Goal: Information Seeking & Learning: Learn about a topic

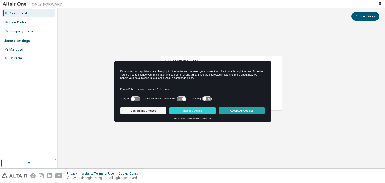
click at [233, 111] on button "Accept All Cookies" at bounding box center [242, 110] width 46 height 7
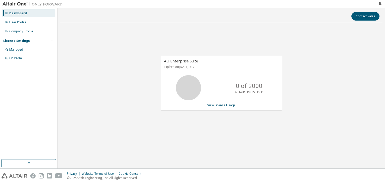
click at [119, 75] on div "AU Enterprise Suite Expires on October 31, 2025 UTC 0 of 2000 ALTAIR UNITS USED…" at bounding box center [221, 85] width 323 height 119
click at [30, 32] on div "Company Profile" at bounding box center [21, 31] width 24 height 4
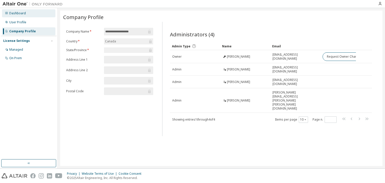
click at [23, 10] on div "Dashboard" at bounding box center [28, 13] width 53 height 8
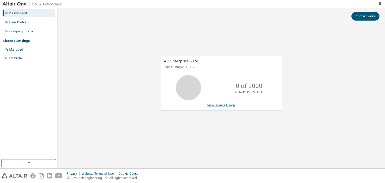
click at [209, 106] on link "View License Usage" at bounding box center [221, 105] width 28 height 4
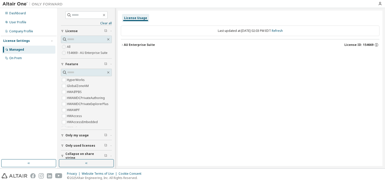
click at [123, 45] on icon "button" at bounding box center [122, 44] width 3 height 3
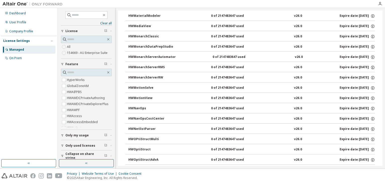
scroll to position [2107, 0]
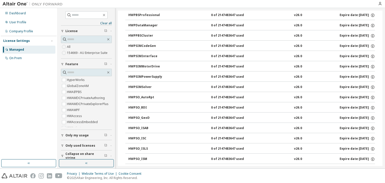
click at [383, 112] on div "Clear all Collapse on share string Only used licenses Only my usage Feature Hyp…" at bounding box center [222, 88] width 328 height 161
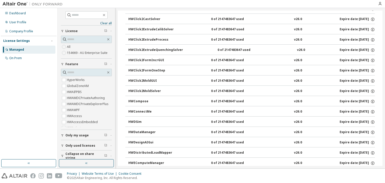
scroll to position [0, 0]
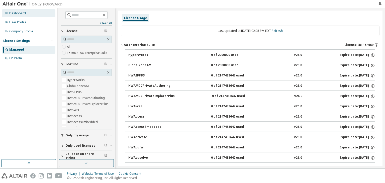
click at [17, 15] on div "Dashboard" at bounding box center [28, 13] width 53 height 8
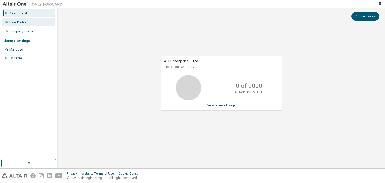
click at [17, 23] on div "User Profile" at bounding box center [17, 22] width 17 height 4
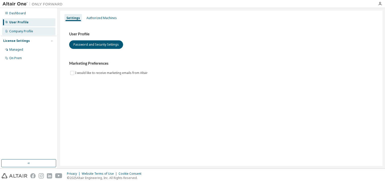
click at [17, 29] on div "Company Profile" at bounding box center [21, 31] width 24 height 4
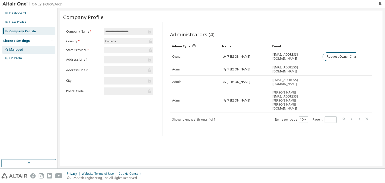
click at [22, 49] on div "Managed" at bounding box center [16, 50] width 14 height 4
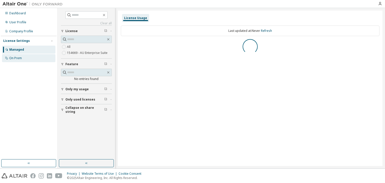
click at [20, 58] on div "On Prem" at bounding box center [15, 58] width 13 height 4
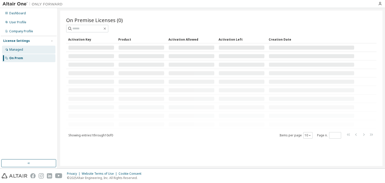
click at [19, 52] on div "Managed" at bounding box center [28, 50] width 53 height 8
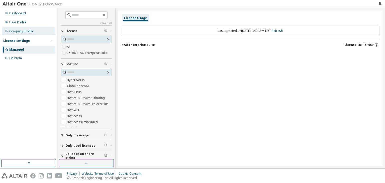
click at [18, 29] on div "Company Profile" at bounding box center [28, 31] width 53 height 8
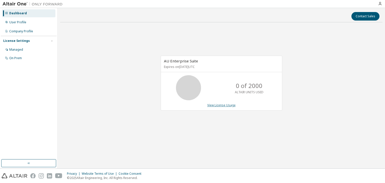
click at [221, 106] on link "View License Usage" at bounding box center [221, 105] width 28 height 4
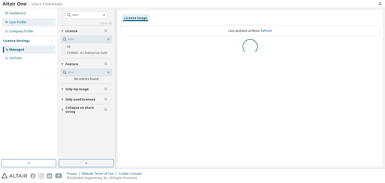
click at [21, 23] on div "User Profile" at bounding box center [17, 22] width 17 height 4
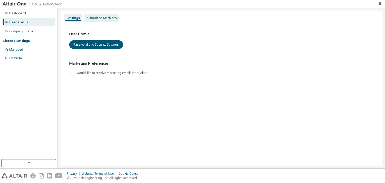
click at [98, 21] on div "Authorized Machines" at bounding box center [102, 18] width 34 height 8
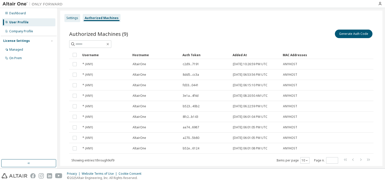
click at [78, 15] on div "Settings" at bounding box center [72, 18] width 16 height 8
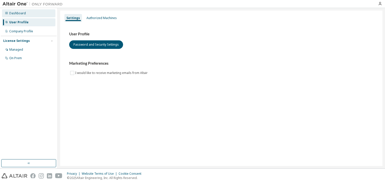
click at [13, 16] on div "Dashboard" at bounding box center [28, 13] width 53 height 8
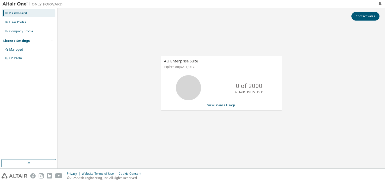
click at [189, 64] on div "AU Enterprise Suite Expires on October 31, 2025 UTC" at bounding box center [221, 64] width 121 height 16
click at [20, 48] on div "Managed" at bounding box center [16, 50] width 14 height 4
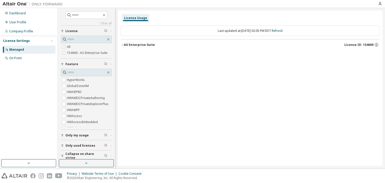
click at [126, 44] on div "AU Enterprise Suite" at bounding box center [139, 45] width 31 height 4
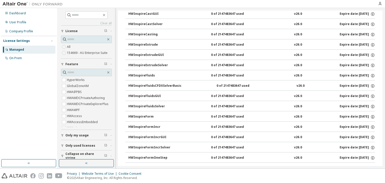
scroll to position [1192, 0]
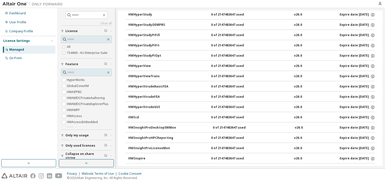
drag, startPoint x: 383, startPoint y: 69, endPoint x: 331, endPoint y: 18, distance: 72.9
click at [377, 7] on div "Dashboard User Profile Company Profile License Settings Managed On Prem Clear a…" at bounding box center [192, 91] width 385 height 183
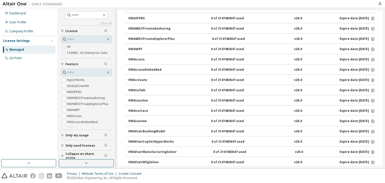
scroll to position [0, 0]
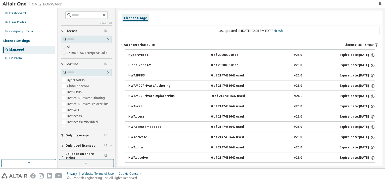
click at [21, 84] on div "Dashboard User Profile Company Profile License Settings Managed On Prem" at bounding box center [29, 84] width 56 height 150
click at [10, 57] on div "On Prem" at bounding box center [15, 58] width 13 height 4
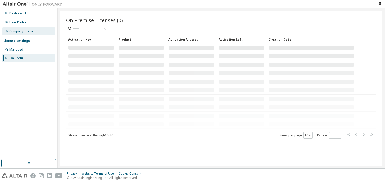
click at [27, 30] on div "Company Profile" at bounding box center [21, 31] width 24 height 4
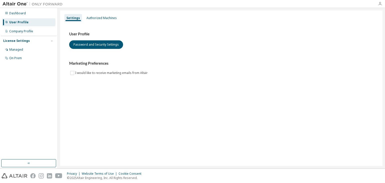
click at [382, 5] on icon "button" at bounding box center [380, 4] width 4 height 4
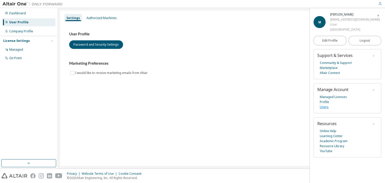
click at [325, 106] on link "Users" at bounding box center [324, 107] width 9 height 5
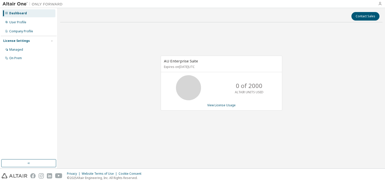
click at [381, 3] on icon "button" at bounding box center [380, 4] width 4 height 4
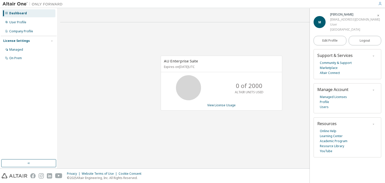
click at [377, 89] on button "button" at bounding box center [374, 90] width 8 height 6
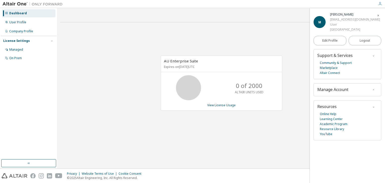
click at [375, 89] on icon "button" at bounding box center [373, 90] width 3 height 3
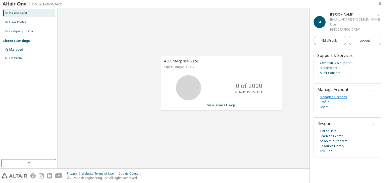
click at [340, 97] on link "Managed Licenses" at bounding box center [333, 97] width 27 height 5
click at [333, 97] on link "Managed Licenses" at bounding box center [333, 97] width 27 height 5
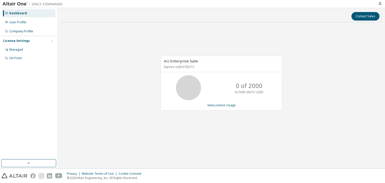
click at [52, 41] on icon "button" at bounding box center [51, 40] width 3 height 3
click at [40, 163] on button "button" at bounding box center [28, 163] width 55 height 8
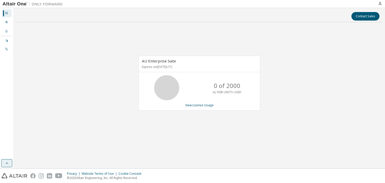
click at [2, 161] on button "button" at bounding box center [6, 163] width 11 height 8
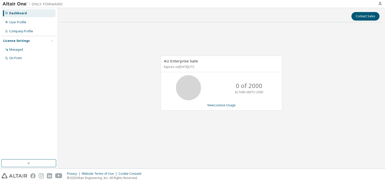
click at [109, 64] on div "AU Enterprise Suite Expires on [DATE] UTC 0 of 2000 ALTAIR UNITS USED View Lice…" at bounding box center [221, 85] width 323 height 119
click at [45, 40] on div "License Settings" at bounding box center [28, 41] width 51 height 5
click at [49, 40] on div "License Settings" at bounding box center [28, 41] width 51 height 5
click at [27, 48] on div "Managed" at bounding box center [28, 50] width 53 height 8
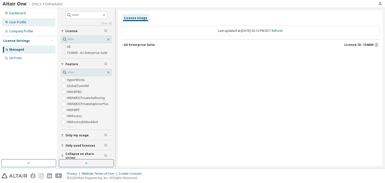
click at [31, 22] on div "User Profile" at bounding box center [28, 22] width 53 height 8
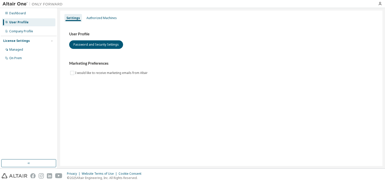
click at [17, 21] on div "User Profile" at bounding box center [18, 22] width 19 height 4
click at [107, 17] on div "Authorized Machines" at bounding box center [102, 18] width 30 height 4
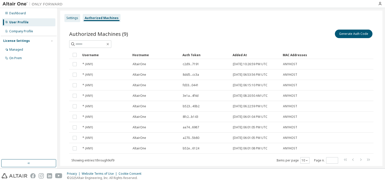
click at [74, 16] on div "Settings" at bounding box center [72, 18] width 12 height 4
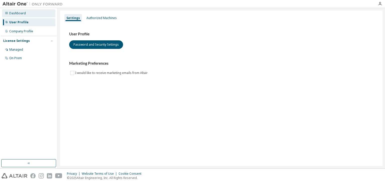
click at [19, 16] on div "Dashboard" at bounding box center [28, 13] width 53 height 8
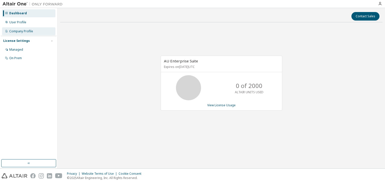
click at [18, 30] on div "Company Profile" at bounding box center [21, 31] width 24 height 4
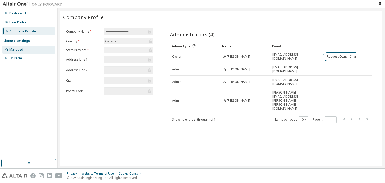
click at [31, 48] on div "Managed" at bounding box center [28, 50] width 53 height 8
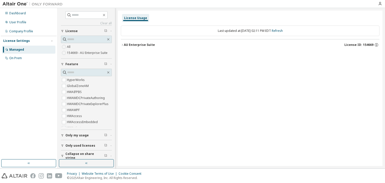
click at [123, 45] on icon "button" at bounding box center [122, 44] width 3 height 3
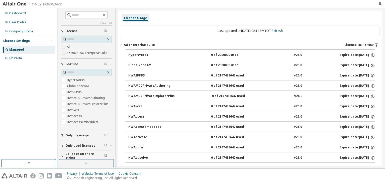
click at [123, 45] on icon "button" at bounding box center [122, 44] width 3 height 3
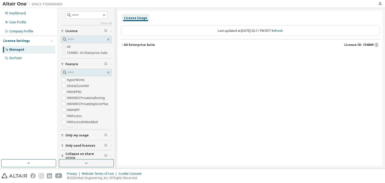
click at [123, 45] on icon "button" at bounding box center [122, 44] width 3 height 3
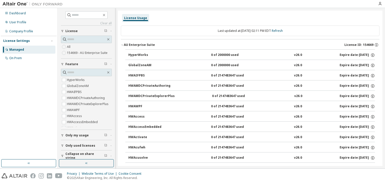
click at [131, 53] on div "HyperWorks" at bounding box center [150, 55] width 45 height 5
click at [124, 43] on icon "button" at bounding box center [122, 44] width 3 height 3
